Goal: Task Accomplishment & Management: Complete application form

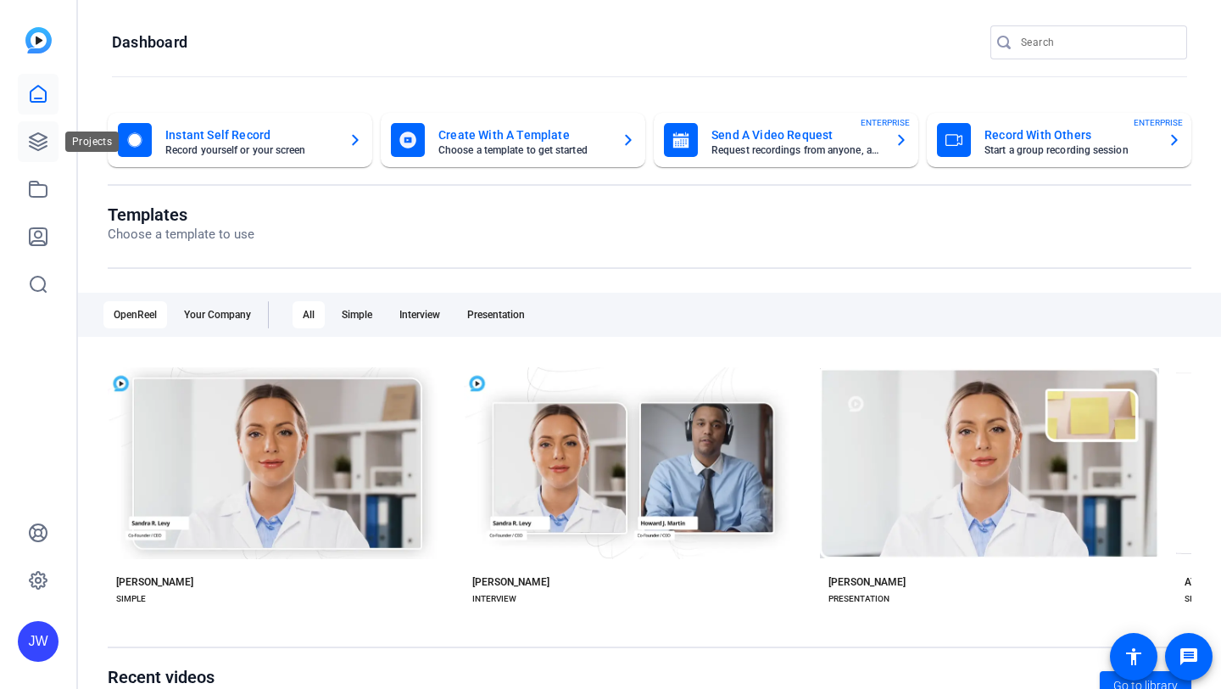
click at [28, 135] on icon at bounding box center [38, 141] width 20 height 20
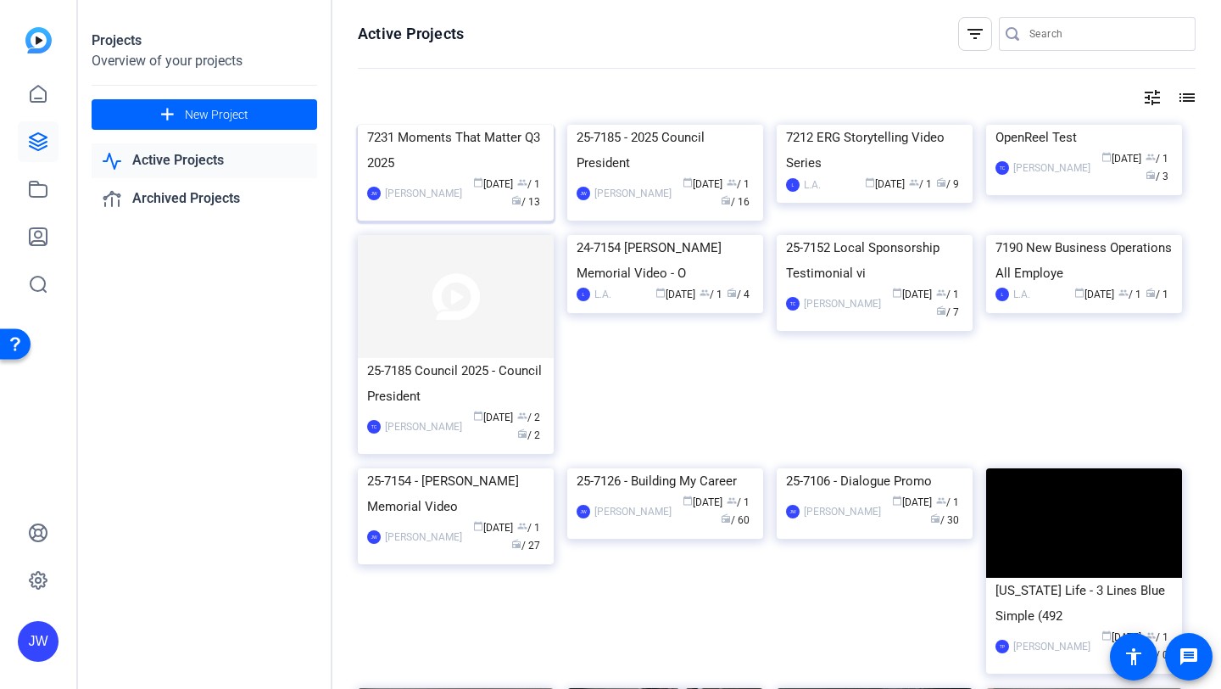
click at [494, 176] on div "7231 Moments That Matter Q3 2025" at bounding box center [455, 150] width 177 height 51
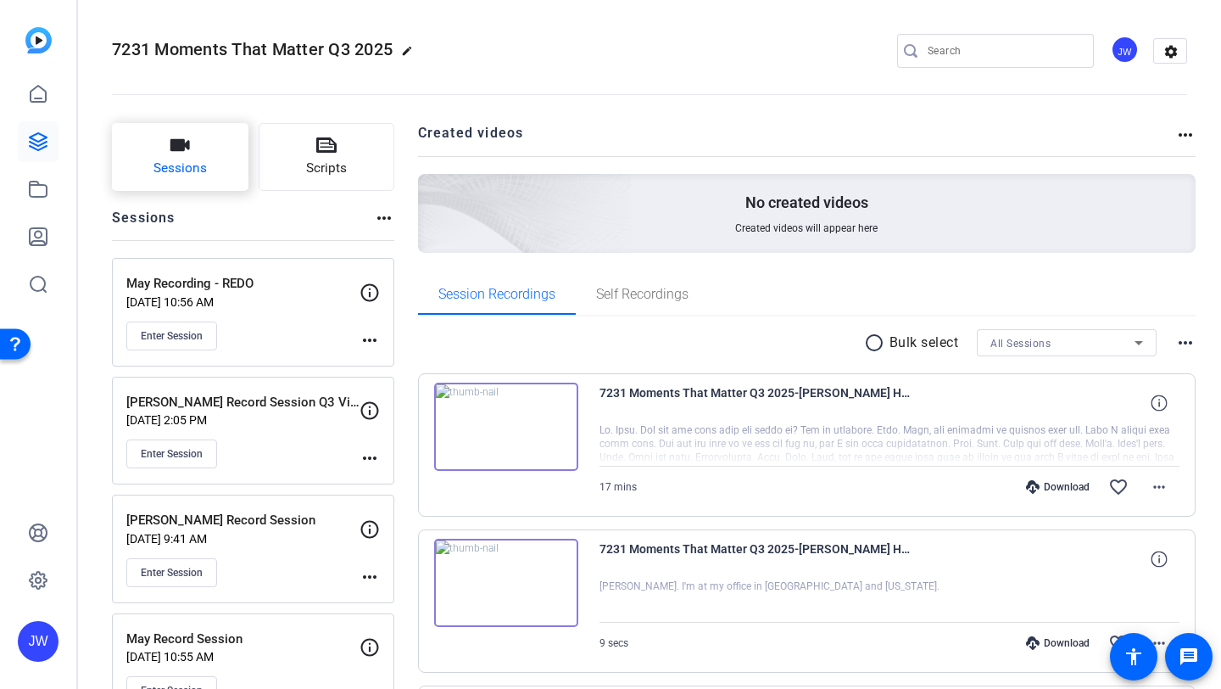
click at [181, 153] on icon "button" at bounding box center [180, 145] width 20 height 20
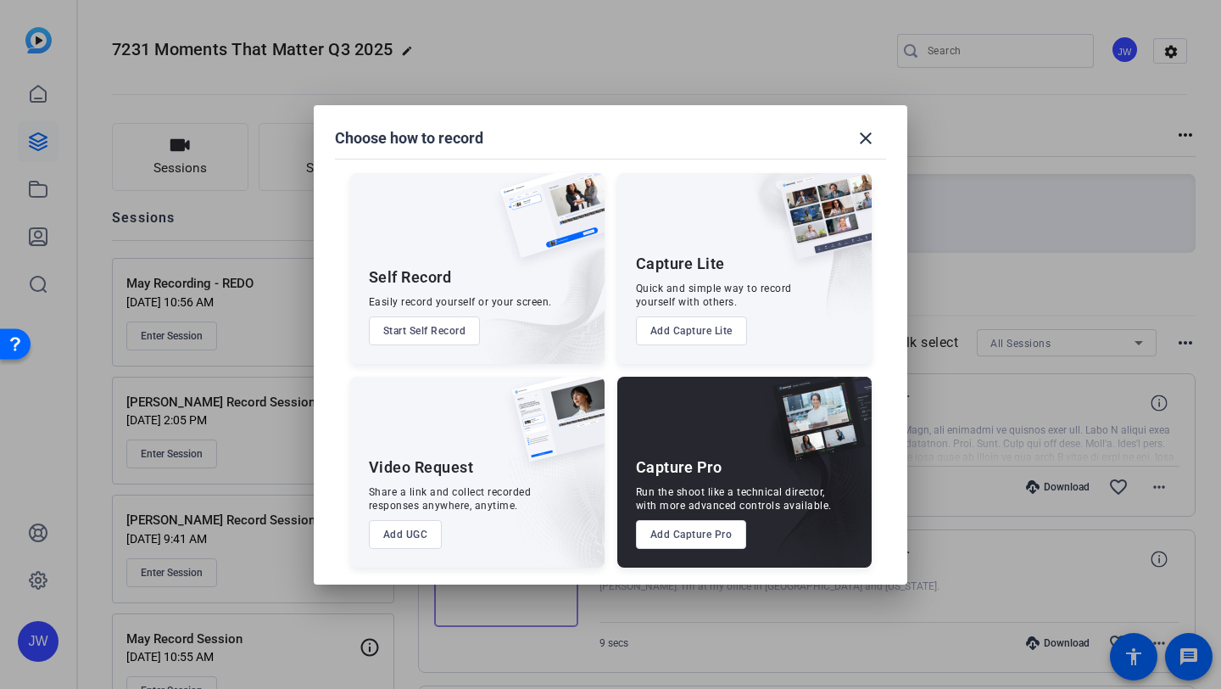
click at [717, 544] on button "Add Capture Pro" at bounding box center [691, 534] width 111 height 29
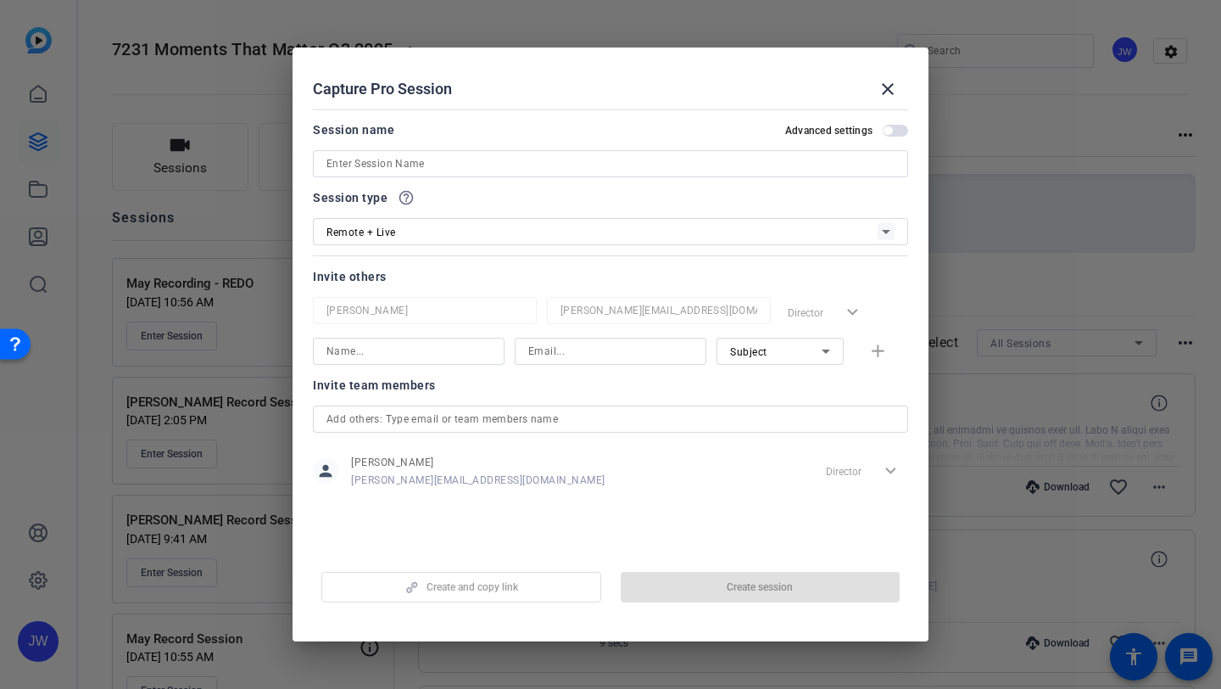
click at [417, 165] on input at bounding box center [610, 163] width 568 height 20
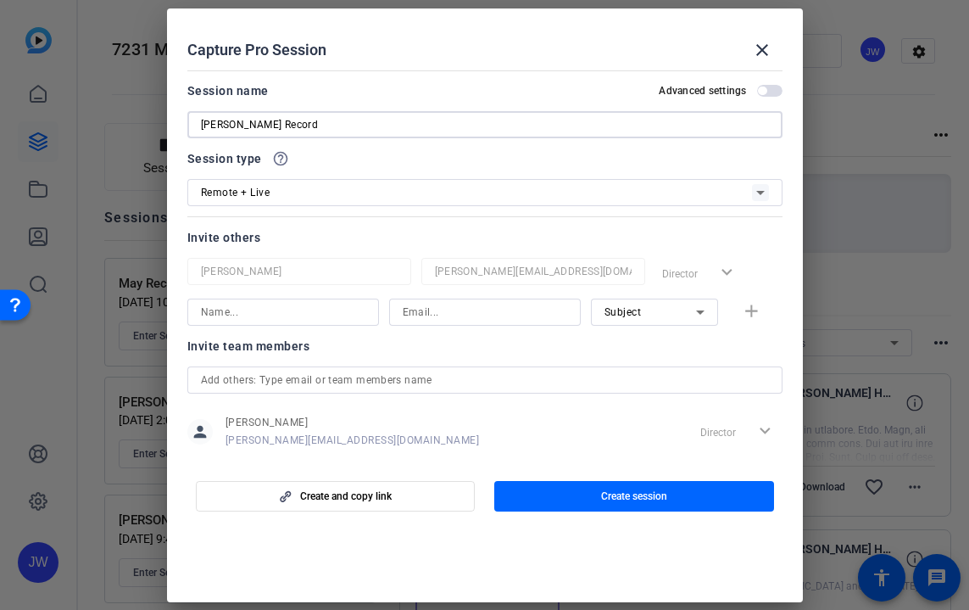
type input "[PERSON_NAME] Record"
click at [415, 310] on input at bounding box center [485, 312] width 165 height 20
paste input "[EMAIL_ADDRESS][DOMAIN_NAME]"
type input "[EMAIL_ADDRESS][DOMAIN_NAME]"
click at [293, 311] on input at bounding box center [283, 312] width 165 height 20
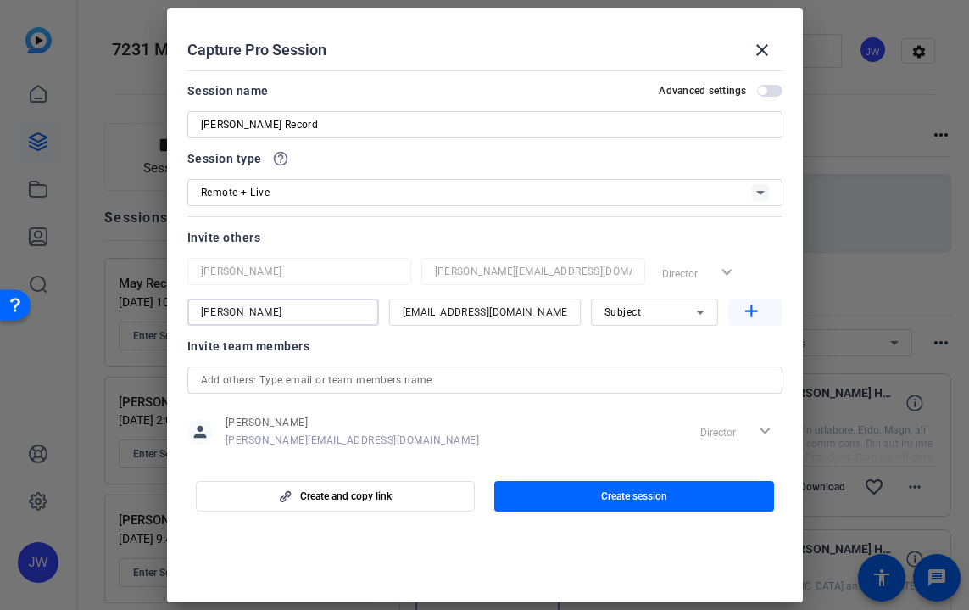
type input "[PERSON_NAME]"
click at [750, 308] on mat-icon "add" at bounding box center [751, 311] width 21 height 21
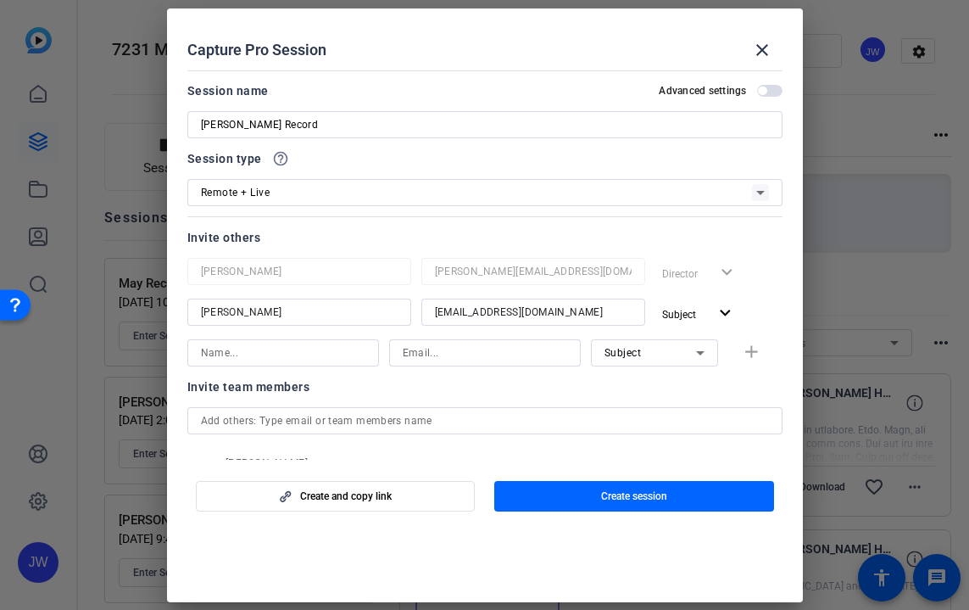
click at [433, 346] on input at bounding box center [485, 353] width 165 height 20
paste input ""[PERSON_NAME]" <[EMAIL_ADDRESS][DOMAIN_NAME]>"
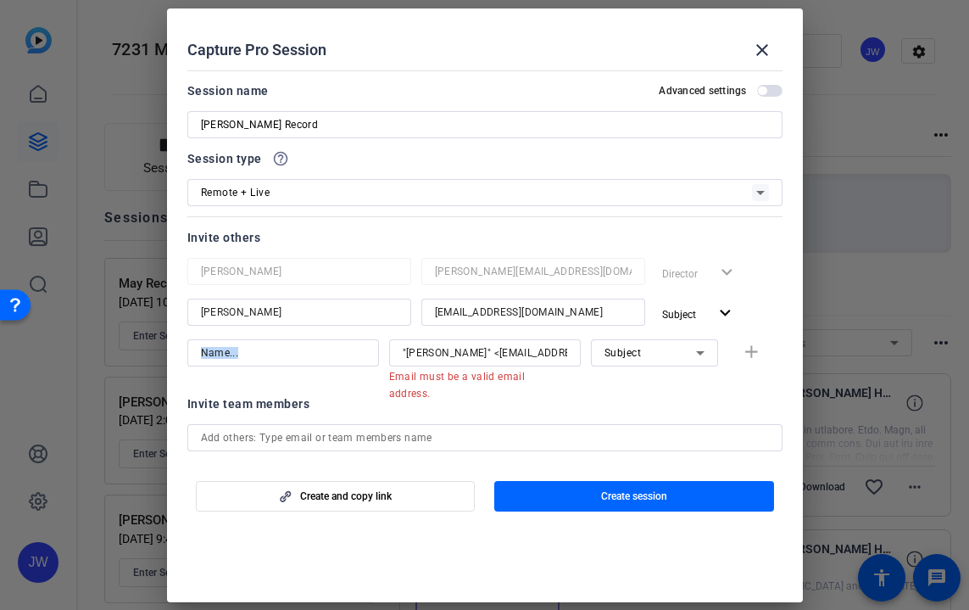
drag, startPoint x: 398, startPoint y: 352, endPoint x: 313, endPoint y: 352, distance: 84.8
click at [313, 352] on div ""[PERSON_NAME]" <[EMAIL_ADDRESS][DOMAIN_NAME] Email must be a valid email addre…" at bounding box center [484, 361] width 595 height 44
click at [409, 357] on input ""[PERSON_NAME]" <[EMAIL_ADDRESS][DOMAIN_NAME]" at bounding box center [485, 353] width 165 height 20
drag, startPoint x: 488, startPoint y: 352, endPoint x: 358, endPoint y: 341, distance: 130.2
click at [361, 341] on div ""[PERSON_NAME]" <[EMAIL_ADDRESS][DOMAIN_NAME] Email must be a valid email addre…" at bounding box center [484, 361] width 595 height 44
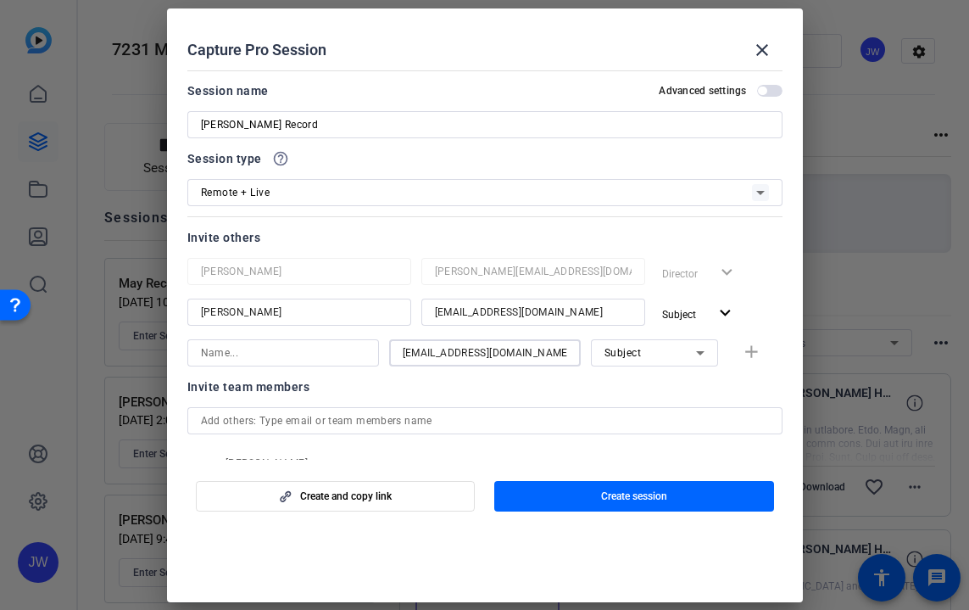
type input "[EMAIL_ADDRESS][DOMAIN_NAME]"
click at [272, 350] on input at bounding box center [283, 353] width 165 height 20
type input "[PERSON_NAME]"
click at [694, 350] on icon at bounding box center [700, 353] width 20 height 20
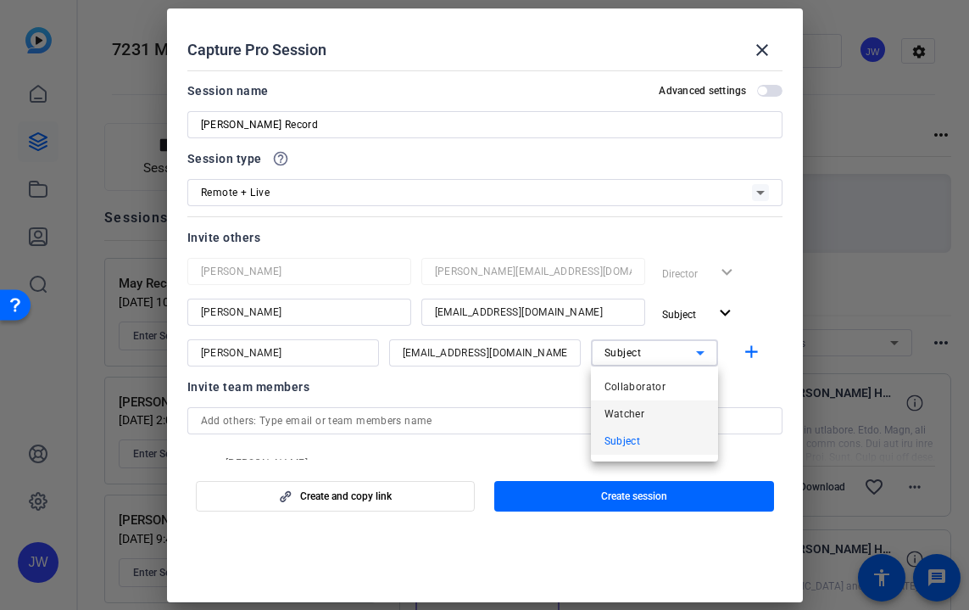
click at [670, 407] on mat-option "Watcher" at bounding box center [654, 413] width 127 height 27
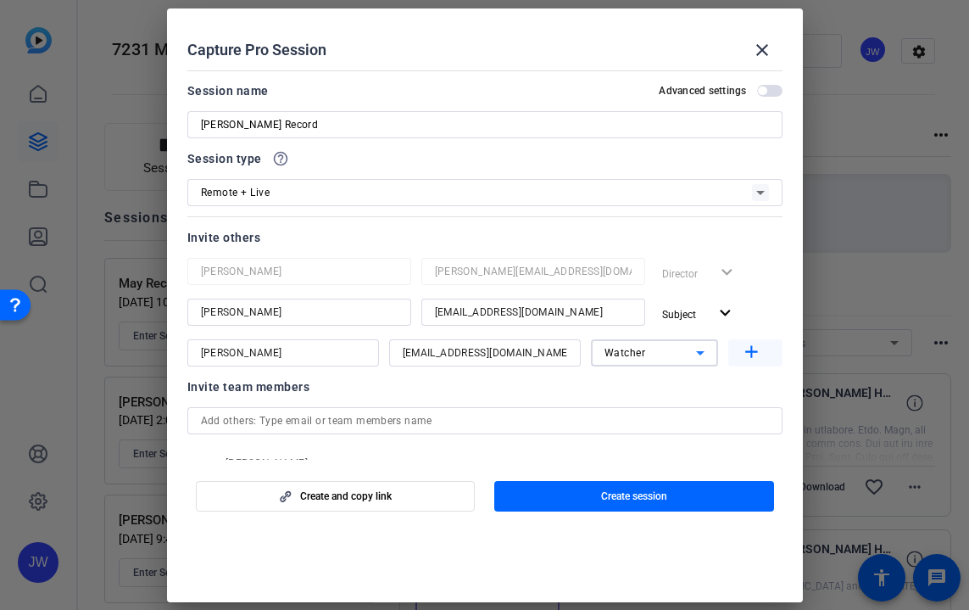
click at [750, 350] on mat-icon "add" at bounding box center [751, 352] width 21 height 21
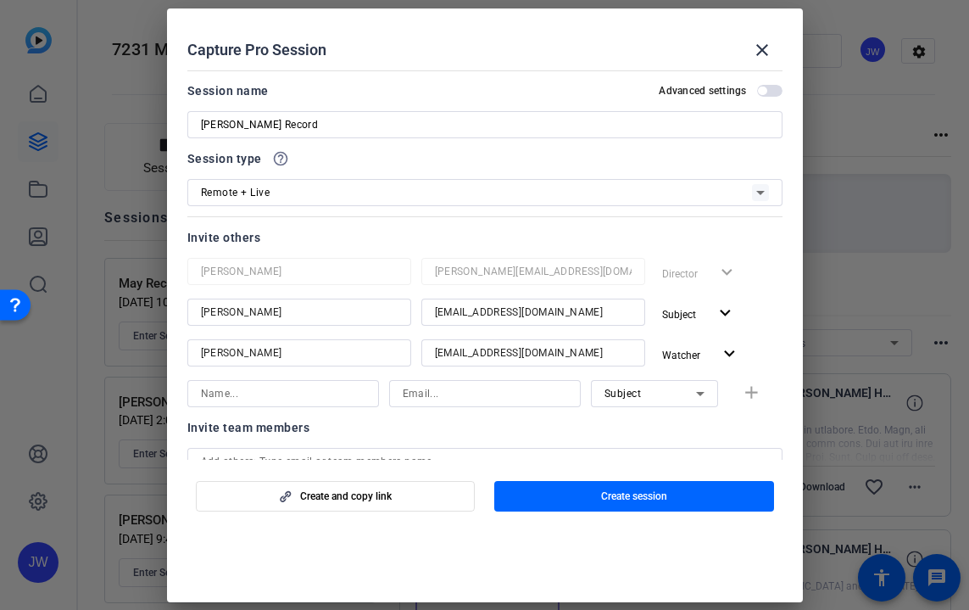
click at [428, 393] on input at bounding box center [485, 393] width 165 height 20
paste input "[PERSON_NAME][EMAIL_ADDRESS][DOMAIN_NAME]"
drag, startPoint x: 528, startPoint y: 393, endPoint x: 197, endPoint y: 382, distance: 331.7
click at [197, 382] on div "[PERSON_NAME][EMAIL_ADDRESS][DOMAIN_NAME] Subject add" at bounding box center [484, 393] width 595 height 27
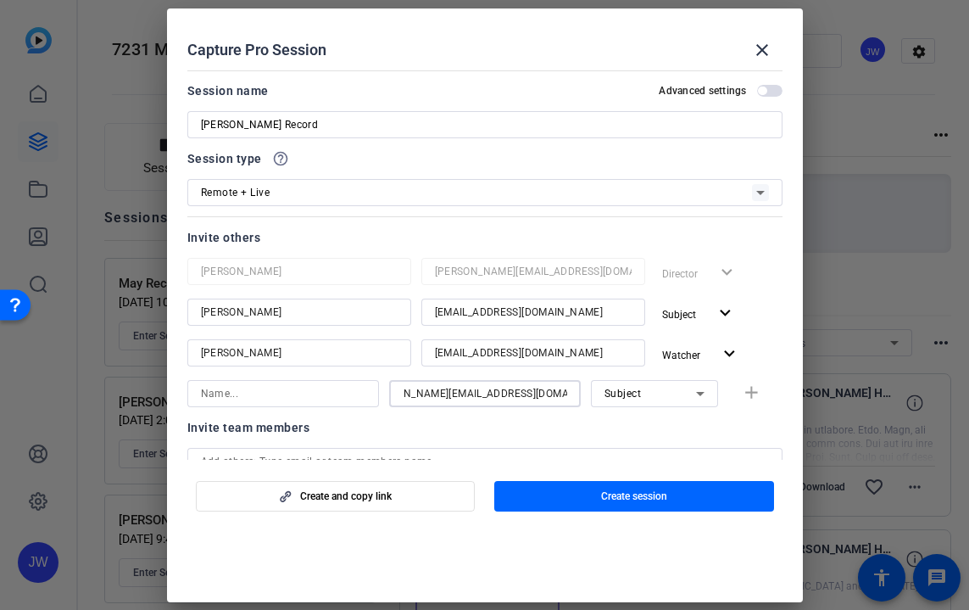
scroll to position [0, 0]
type input "[PERSON_NAME][EMAIL_ADDRESS][DOMAIN_NAME]"
click at [274, 401] on input at bounding box center [283, 393] width 165 height 20
type input "[PERSON_NAME]"
click at [679, 391] on div "Subject" at bounding box center [651, 392] width 92 height 21
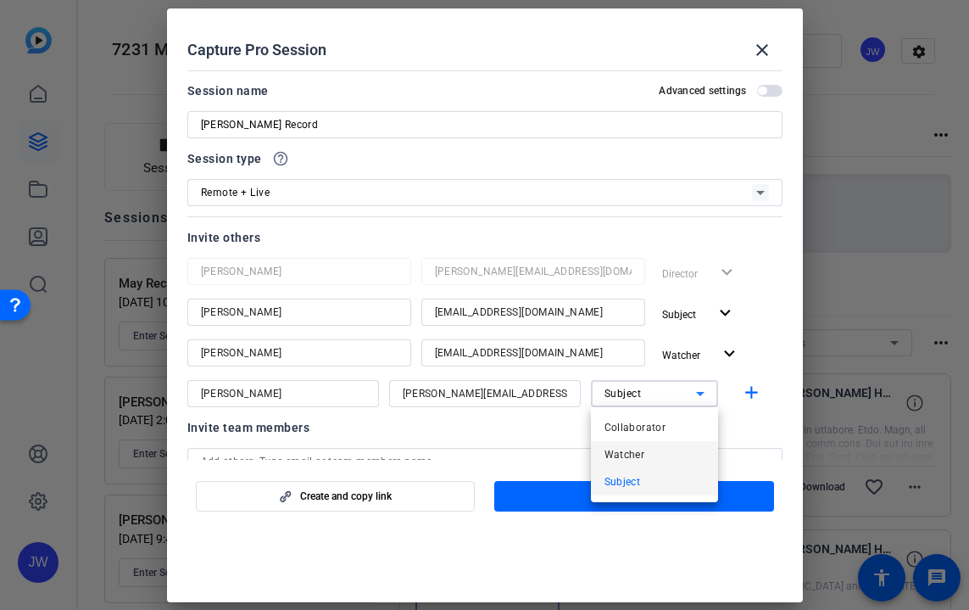
click at [662, 450] on mat-option "Watcher" at bounding box center [654, 454] width 127 height 27
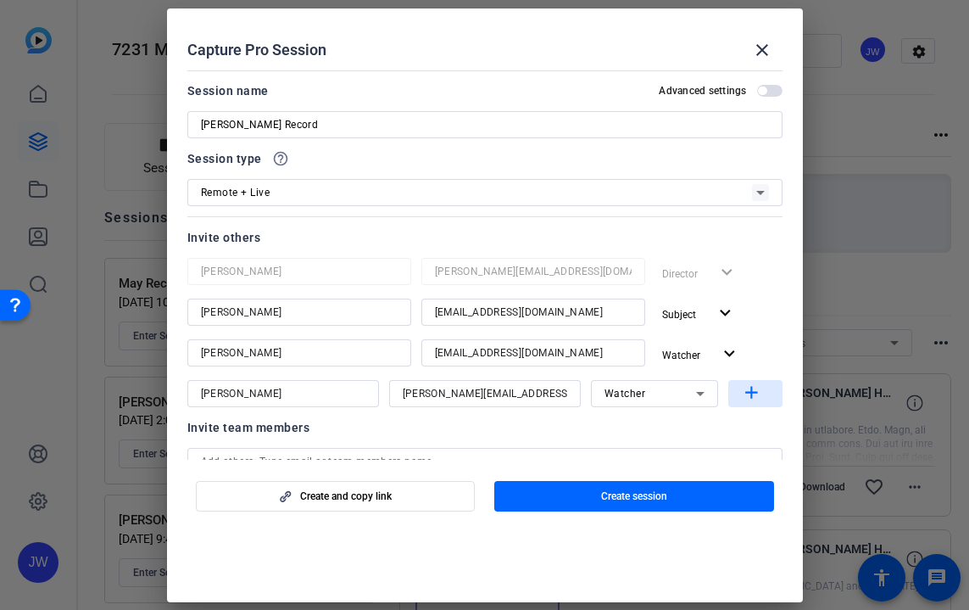
click at [745, 384] on mat-icon "add" at bounding box center [751, 392] width 21 height 21
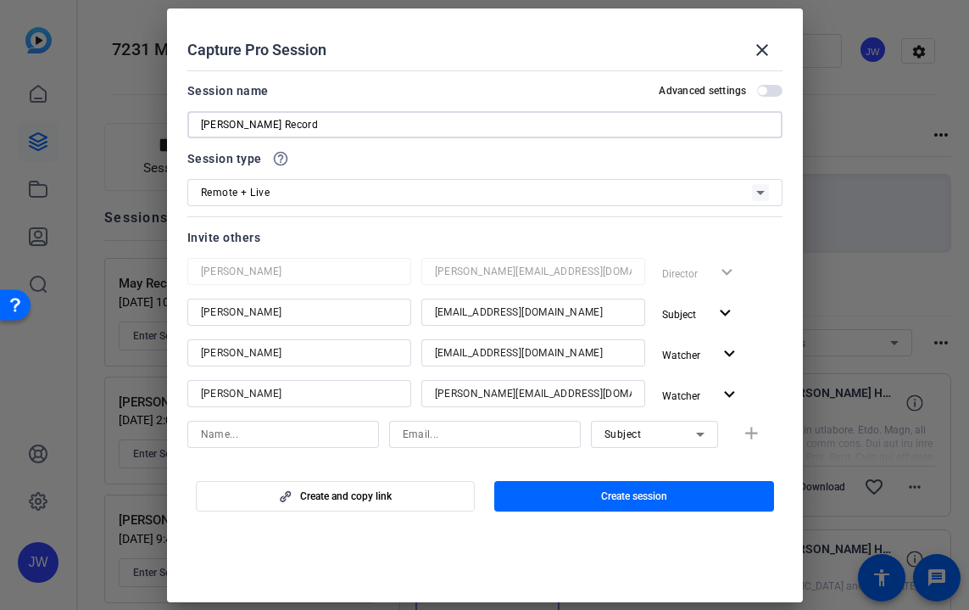
click at [443, 120] on input "[PERSON_NAME] Record" at bounding box center [485, 124] width 568 height 20
type input "[PERSON_NAME] Record 9:30 ET [DATE]"
click at [409, 494] on span "button" at bounding box center [336, 496] width 278 height 41
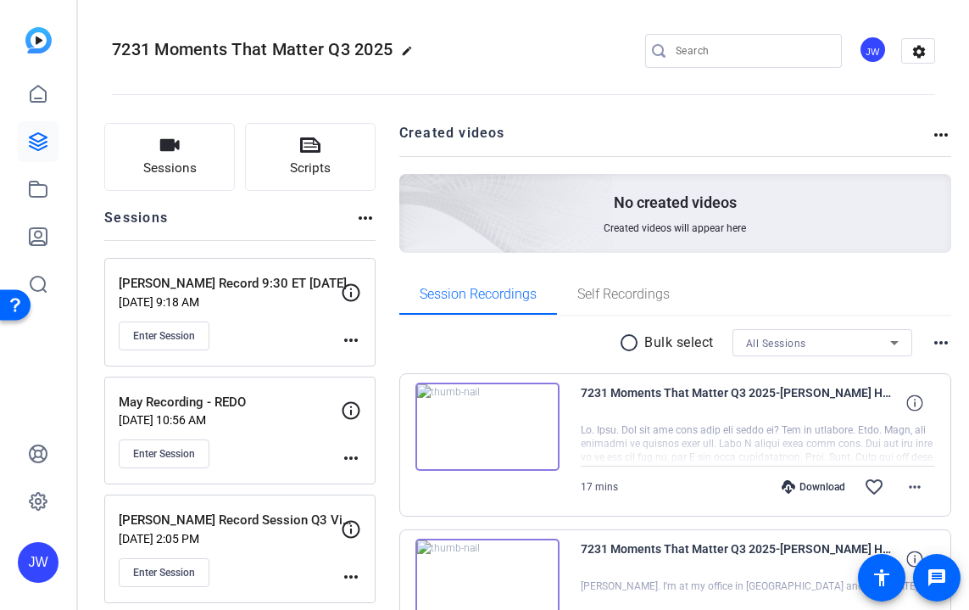
click at [361, 340] on mat-icon "more_horiz" at bounding box center [351, 340] width 20 height 20
click at [378, 358] on span "Edit Session" at bounding box center [411, 364] width 77 height 20
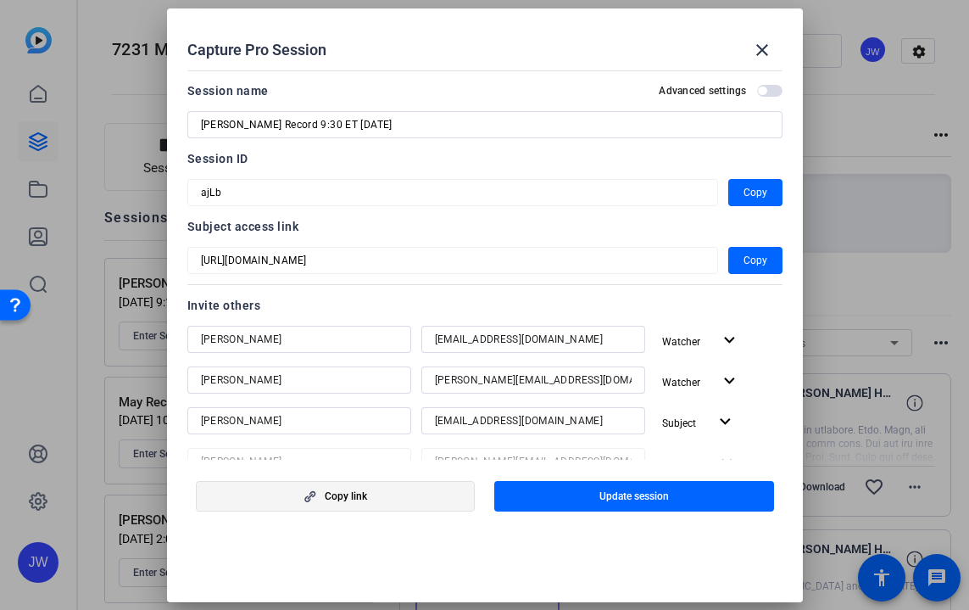
click at [368, 501] on span "button" at bounding box center [336, 496] width 278 height 41
click at [183, 191] on mat-dialog-content "Session name Advanced settings [PERSON_NAME] Record 9:30 ET [DATE] Session ID a…" at bounding box center [485, 262] width 636 height 396
